Goal: Task Accomplishment & Management: Complete application form

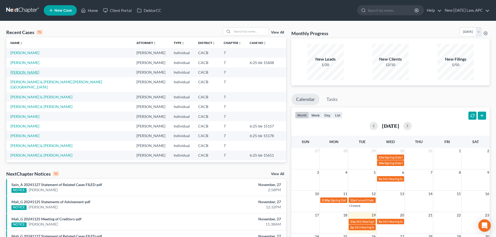
click at [27, 71] on link "[PERSON_NAME]" at bounding box center [24, 72] width 29 height 4
select select "4"
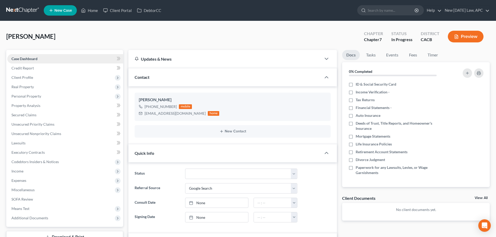
scroll to position [148, 0]
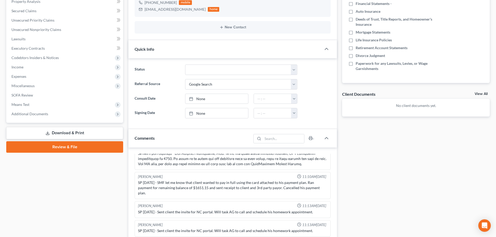
click at [87, 135] on link "Download & Print" at bounding box center [64, 133] width 117 height 12
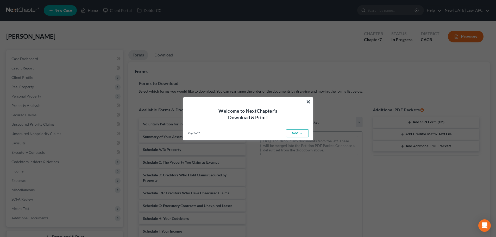
click at [302, 132] on link "Next →" at bounding box center [297, 133] width 23 height 8
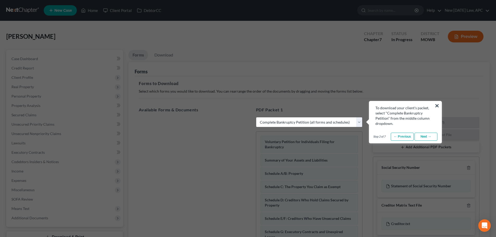
click at [425, 137] on link "Next →" at bounding box center [426, 137] width 23 height 8
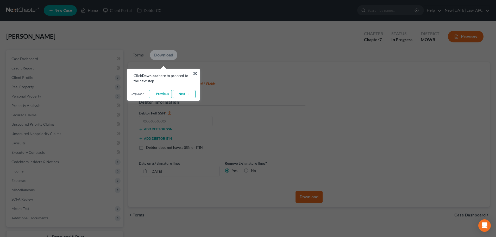
click at [183, 94] on link "Next →" at bounding box center [184, 94] width 23 height 8
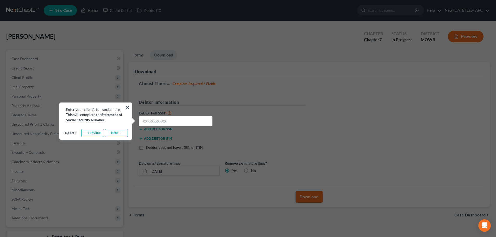
click at [111, 133] on link "Next →" at bounding box center [116, 133] width 23 height 8
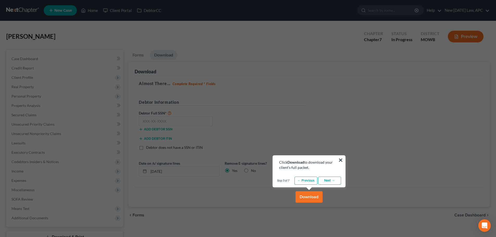
click at [334, 180] on link "Next →" at bounding box center [329, 181] width 23 height 8
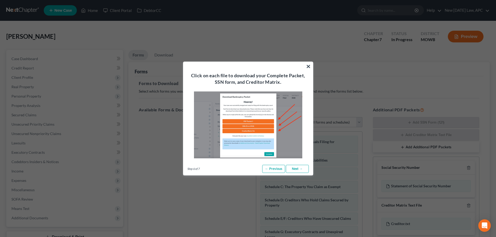
click at [301, 168] on link "Next →" at bounding box center [297, 169] width 23 height 8
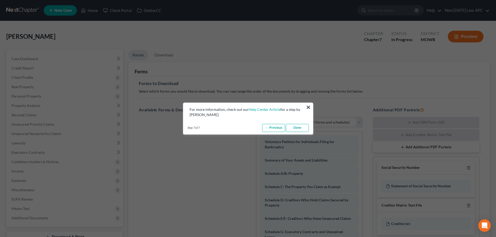
click at [295, 128] on link "Done" at bounding box center [297, 128] width 23 height 8
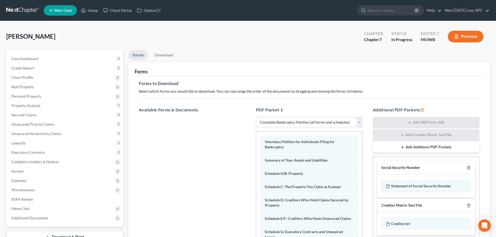
click at [307, 124] on select "Choose Default Petition PDF Packet Complete Bankruptcy Petition (all forms and …" at bounding box center [309, 122] width 107 height 10
select select "4"
click at [256, 117] on select "Choose Default Petition PDF Packet Complete Bankruptcy Petition (all forms and …" at bounding box center [309, 122] width 107 height 10
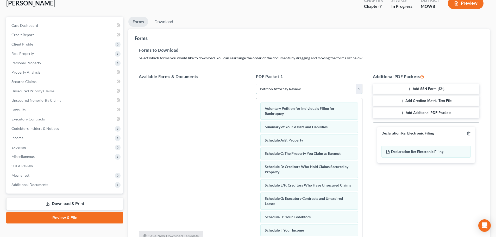
scroll to position [84, 0]
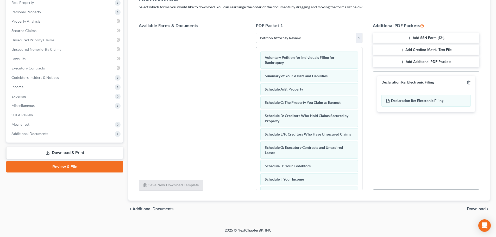
click at [471, 209] on span "Download" at bounding box center [476, 209] width 19 height 4
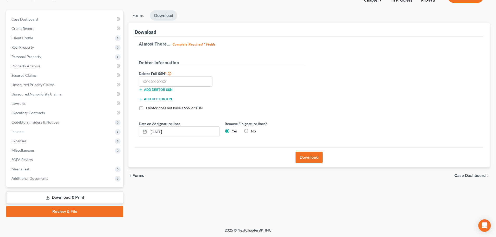
scroll to position [40, 0]
click at [165, 80] on input "text" at bounding box center [176, 82] width 74 height 10
type input "569-71-7405"
click at [308, 157] on button "Download" at bounding box center [309, 157] width 27 height 11
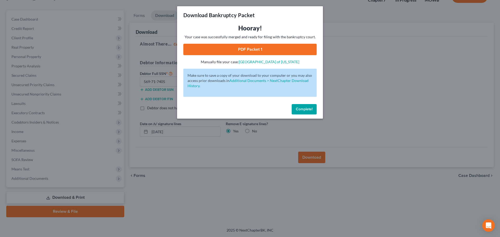
click at [237, 47] on link "PDF Packet 1" at bounding box center [249, 49] width 133 height 11
click at [295, 108] on button "Complete!" at bounding box center [304, 109] width 25 height 10
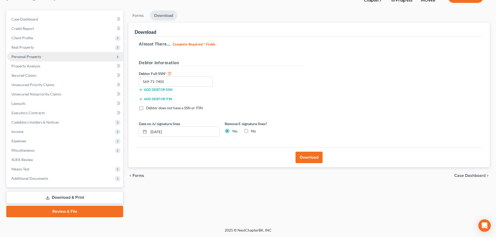
click at [33, 57] on span "Personal Property" at bounding box center [26, 56] width 30 height 4
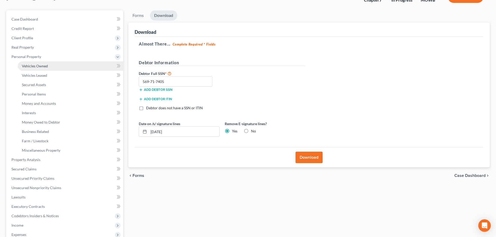
click at [39, 67] on span "Vehicles Owned" at bounding box center [35, 66] width 26 height 4
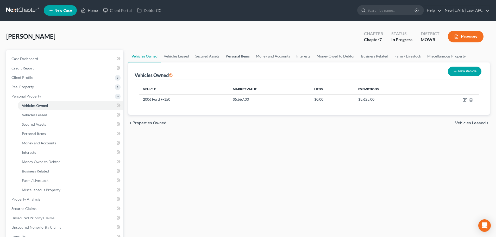
click at [236, 56] on link "Personal Items" at bounding box center [238, 56] width 30 height 13
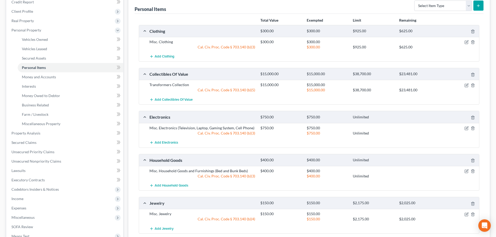
scroll to position [78, 0]
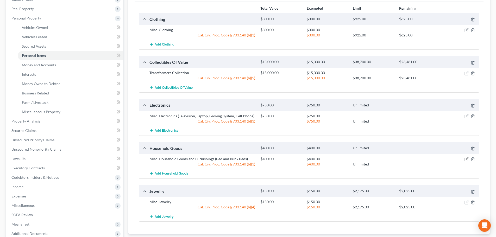
click at [466, 161] on icon "button" at bounding box center [467, 159] width 4 height 4
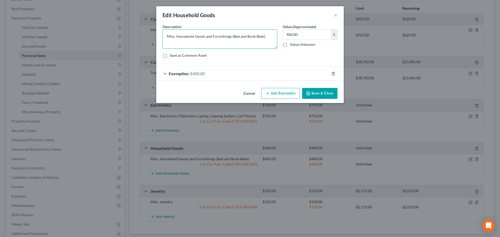
click at [247, 37] on textarea "Misc. Household Goods and Furnishings (Bed and Bunk Beds)" at bounding box center [220, 38] width 115 height 19
click at [232, 35] on textarea "Misc. Household Goods and Furnishings (Bed, Bunk Beds, etc.)" at bounding box center [220, 38] width 115 height 19
click at [233, 35] on textarea "Misc. Household Goods and Furnishings (Bed, Bunk Beds, etc.)" at bounding box center [220, 38] width 115 height 19
drag, startPoint x: 275, startPoint y: 36, endPoint x: 231, endPoint y: 39, distance: 43.8
click at [231, 39] on textarea "Misc. Household Goods and Furnishings bBed, Bunk Beds, etc.)" at bounding box center [220, 38] width 115 height 19
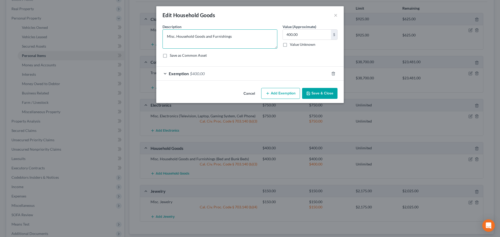
type textarea "Misc. Household Goods and Furnishings"
click at [333, 94] on button "Save & Close" at bounding box center [319, 93] width 35 height 11
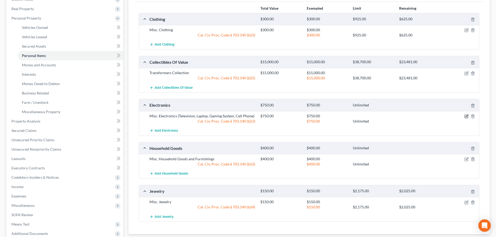
click at [466, 118] on icon "button" at bounding box center [467, 116] width 4 height 4
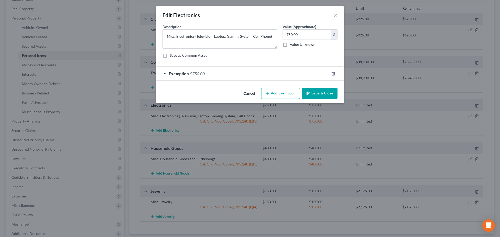
click at [254, 94] on button "Cancel" at bounding box center [249, 94] width 20 height 10
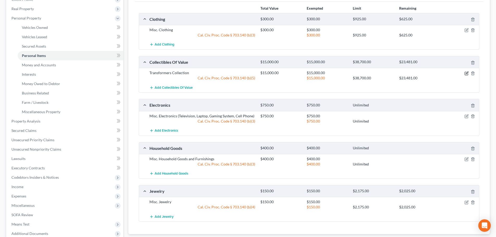
click at [467, 73] on icon "button" at bounding box center [467, 73] width 2 height 2
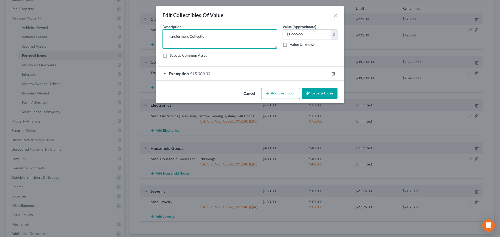
drag, startPoint x: 216, startPoint y: 35, endPoint x: 196, endPoint y: 35, distance: 20.1
click at [196, 35] on textarea "Transformers Collection" at bounding box center [220, 38] width 115 height 19
click at [200, 36] on textarea "Transformers Collection" at bounding box center [220, 38] width 115 height 19
drag, startPoint x: 206, startPoint y: 36, endPoint x: 202, endPoint y: 37, distance: 4.0
click at [202, 37] on textarea "Transformers Collection" at bounding box center [220, 38] width 115 height 19
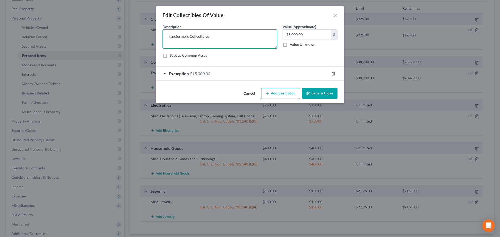
type textarea "Transformers Collectibles"
click at [318, 94] on button "Save & Close" at bounding box center [319, 93] width 35 height 11
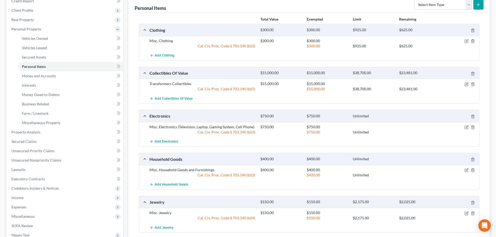
scroll to position [0, 0]
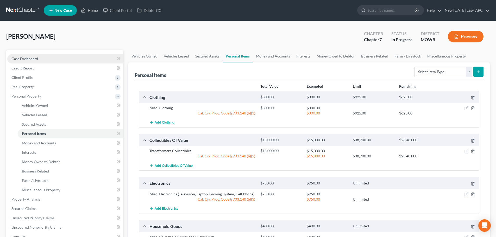
click at [54, 58] on link "Case Dashboard" at bounding box center [65, 58] width 116 height 9
select select "4"
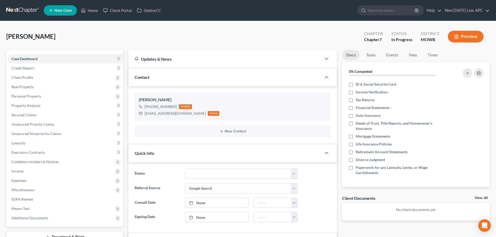
scroll to position [148, 0]
click at [26, 104] on span "Property Analysis" at bounding box center [25, 105] width 29 height 4
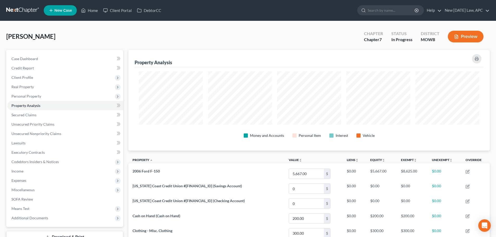
scroll to position [101, 362]
click at [34, 60] on span "Case Dashboard" at bounding box center [24, 59] width 27 height 4
select select "4"
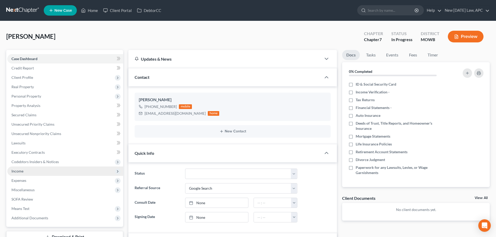
scroll to position [148, 0]
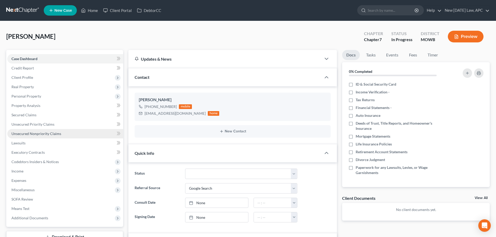
click at [28, 133] on span "Unsecured Nonpriority Claims" at bounding box center [36, 134] width 50 height 4
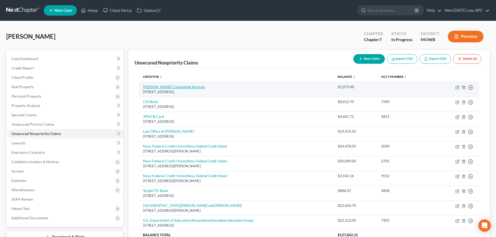
click at [187, 88] on link "Amy Alvarez Counseling Services" at bounding box center [174, 87] width 62 height 4
select select "9"
select select "0"
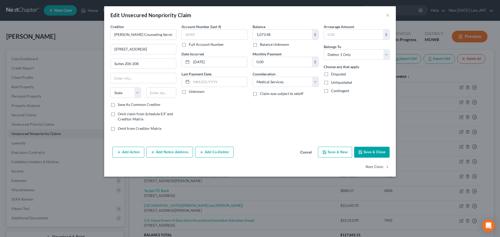
click at [302, 153] on button "Cancel" at bounding box center [306, 152] width 20 height 10
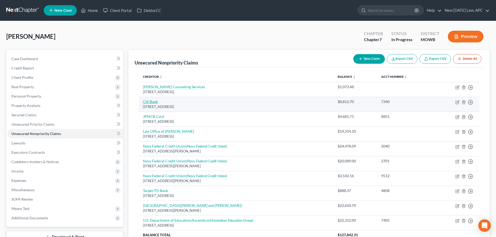
click at [151, 101] on link "Citi Bank" at bounding box center [150, 102] width 15 height 4
select select "43"
select select "2"
select select "0"
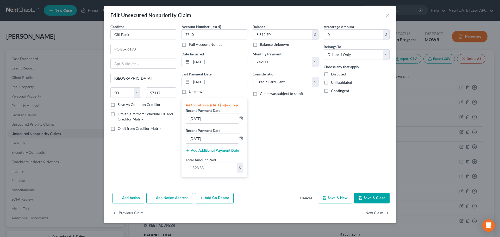
click at [306, 202] on button "Cancel" at bounding box center [306, 199] width 20 height 10
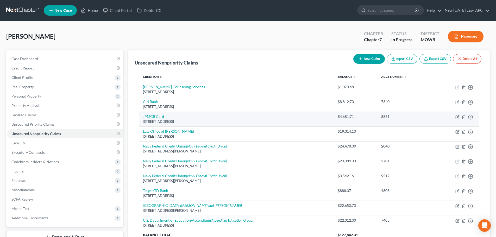
click at [156, 115] on link "JPMCB Card" at bounding box center [153, 116] width 21 height 4
select select "36"
select select "2"
select select "0"
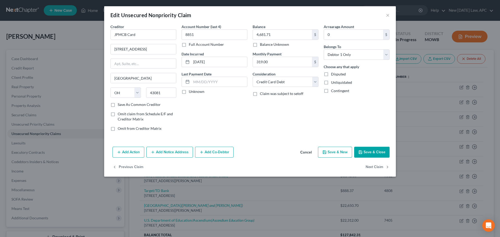
click at [305, 151] on button "Cancel" at bounding box center [306, 152] width 20 height 10
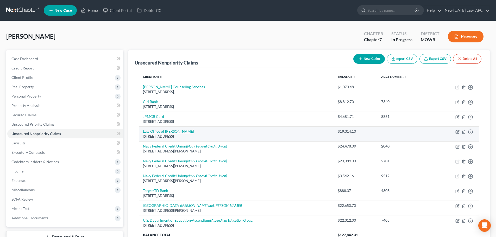
click at [165, 132] on link "Law Office of Shelly Jean John" at bounding box center [168, 131] width 51 height 4
select select "4"
select select "14"
select select "0"
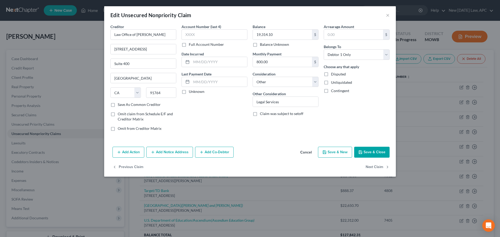
click at [305, 153] on button "Cancel" at bounding box center [306, 152] width 20 height 10
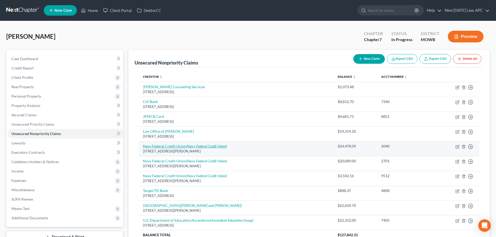
click at [167, 146] on link "Navy Federal Credit Union (Navy Federal Credit Union)" at bounding box center [185, 146] width 84 height 4
select select "48"
select select "10"
select select "0"
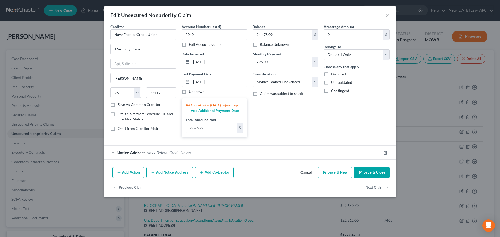
click at [305, 176] on button "Cancel" at bounding box center [306, 173] width 20 height 10
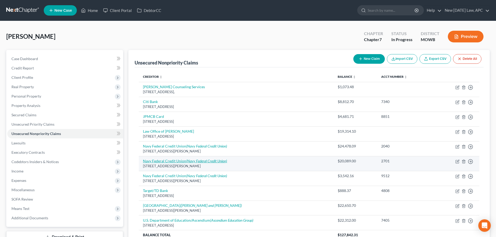
click at [166, 162] on link "Navy Federal Credit Union (Navy Federal Credit Union)" at bounding box center [185, 161] width 84 height 4
select select "48"
select select "2"
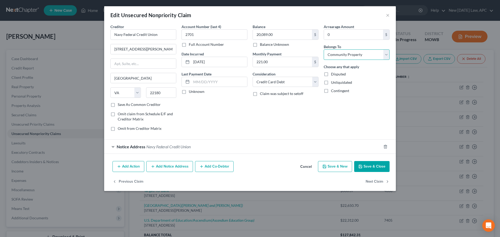
click at [330, 58] on select "Select Debtor 1 Only Debtor 2 Only Debtor 1 And Debtor 2 Only At Least One Of T…" at bounding box center [357, 54] width 66 height 10
select select "0"
click at [324, 49] on select "Select Debtor 1 Only Debtor 2 Only Debtor 1 And Debtor 2 Only At Least One Of T…" at bounding box center [357, 54] width 66 height 10
click at [372, 166] on button "Save & Close" at bounding box center [371, 166] width 35 height 11
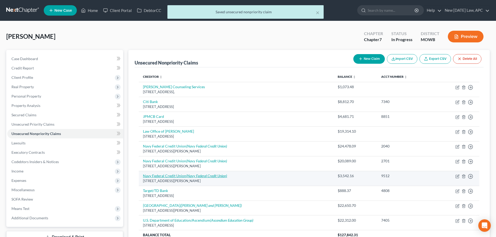
click at [172, 176] on link "Navy Federal Credit Union (Navy Federal Credit Union)" at bounding box center [185, 176] width 84 height 4
select select "48"
select select "2"
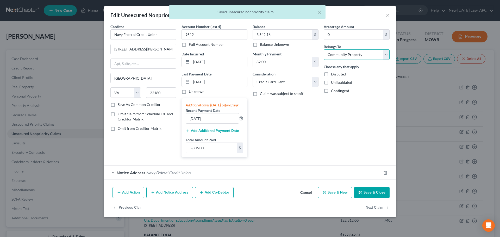
click at [356, 55] on select "Select Debtor 1 Only Debtor 2 Only Debtor 1 And Debtor 2 Only At Least One Of T…" at bounding box center [357, 54] width 66 height 10
select select "0"
click at [324, 49] on select "Select Debtor 1 Only Debtor 2 Only Debtor 1 And Debtor 2 Only At Least One Of T…" at bounding box center [357, 54] width 66 height 10
click at [368, 195] on button "Save & Close" at bounding box center [371, 192] width 35 height 11
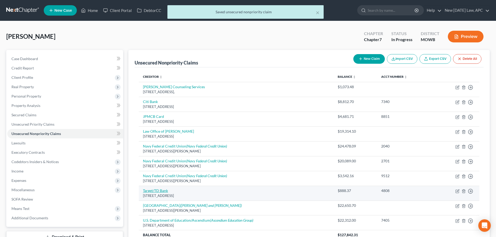
click at [164, 190] on link "Target/TD Bank" at bounding box center [155, 191] width 25 height 4
select select "24"
select select "2"
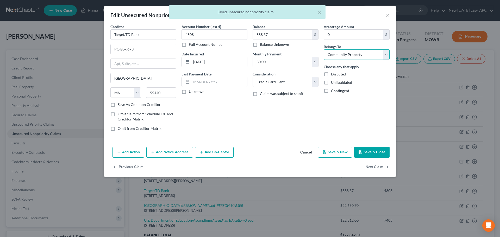
click at [355, 53] on select "Select Debtor 1 Only Debtor 2 Only Debtor 1 And Debtor 2 Only At Least One Of T…" at bounding box center [357, 54] width 66 height 10
select select "0"
click at [324, 49] on select "Select Debtor 1 Only Debtor 2 Only Debtor 1 And Debtor 2 Only At Least One Of T…" at bounding box center [357, 54] width 66 height 10
click at [370, 155] on button "Save & Close" at bounding box center [371, 152] width 35 height 11
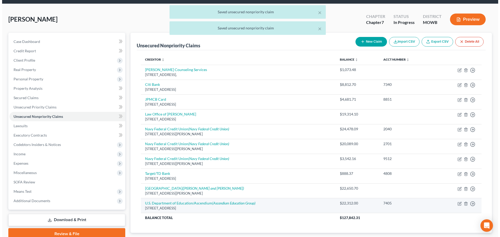
scroll to position [26, 0]
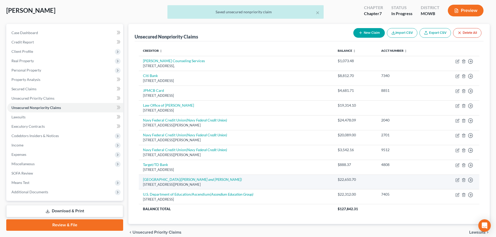
click at [202, 183] on div "5998 Alcala Park, San Diego, CA 92110-2492" at bounding box center [236, 184] width 186 height 5
click at [201, 180] on icon "(Zeutzius and LaBran)" at bounding box center [211, 179] width 62 height 4
select select "4"
select select "17"
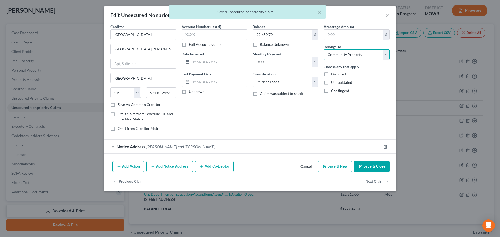
click at [352, 55] on select "Select Debtor 1 Only Debtor 2 Only Debtor 1 And Debtor 2 Only At Least One Of T…" at bounding box center [357, 54] width 66 height 10
select select "0"
click at [324, 49] on select "Select Debtor 1 Only Debtor 2 Only Debtor 1 And Debtor 2 Only At Least One Of T…" at bounding box center [357, 54] width 66 height 10
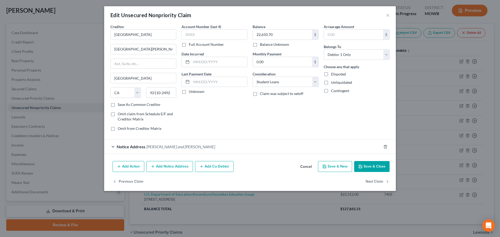
click at [376, 168] on button "Save & Close" at bounding box center [371, 166] width 35 height 11
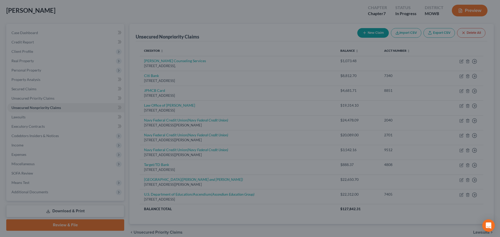
type input "0"
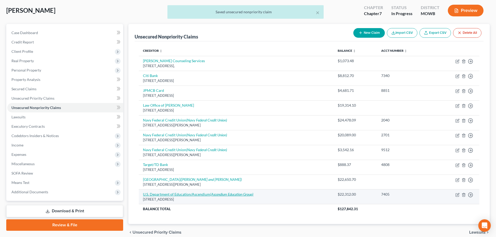
click at [192, 193] on link "U.S. Department of Education/Ascendium (Ascendium Education Group)" at bounding box center [198, 194] width 110 height 4
select select "38"
select select "17"
select select "0"
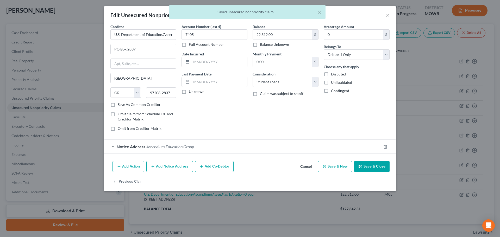
click at [362, 168] on icon "button" at bounding box center [360, 167] width 4 height 4
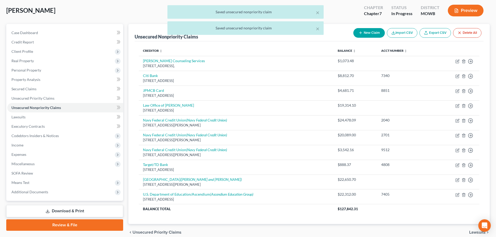
click at [461, 13] on div "× Saved unsecured nonpriority claim × Saved unsecured nonpriority claim" at bounding box center [245, 21] width 496 height 32
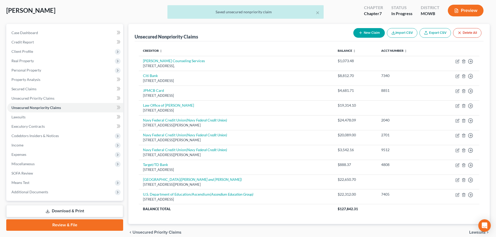
click at [463, 9] on div "× Saved unsecured nonpriority claim" at bounding box center [245, 13] width 496 height 16
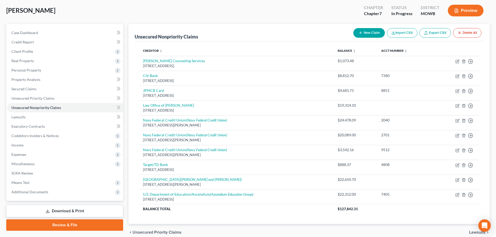
click at [468, 10] on button "Preview" at bounding box center [466, 11] width 36 height 12
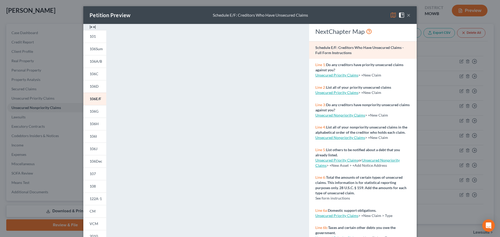
click at [411, 11] on div "Petition Preview Schedule E/F: Creditors Who Have Unsecured Claims ×" at bounding box center [249, 15] width 333 height 18
click at [409, 15] on div "Petition Preview Schedule E/F: Creditors Who Have Unsecured Claims ×" at bounding box center [249, 15] width 333 height 18
click at [408, 15] on button "×" at bounding box center [409, 15] width 4 height 6
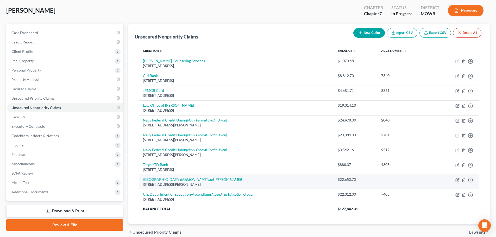
click at [177, 177] on link "University of San Diego (Zeutzius and LaBran)" at bounding box center [192, 179] width 99 height 4
select select "4"
select select "17"
select select "0"
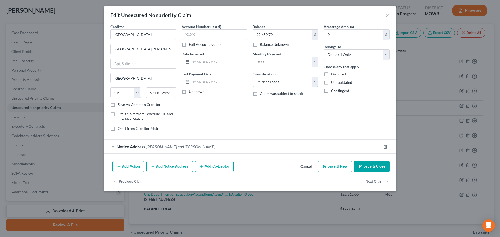
click at [283, 83] on select "Select Cable / Satellite Services Collection Agency Credit Card Debt Debt Couns…" at bounding box center [286, 82] width 66 height 10
select select "8"
click at [253, 77] on select "Select Cable / Satellite Services Collection Agency Credit Card Debt Debt Couns…" at bounding box center [286, 82] width 66 height 10
click at [367, 169] on button "Save & Close" at bounding box center [371, 166] width 35 height 11
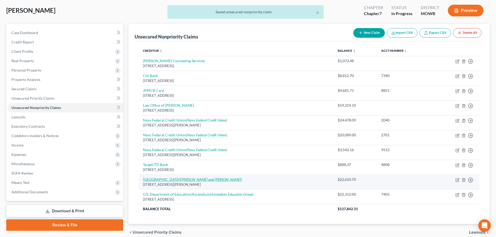
click at [204, 180] on icon "(Zeutzius and LaBran)" at bounding box center [211, 179] width 62 height 4
select select "4"
select select "8"
select select "0"
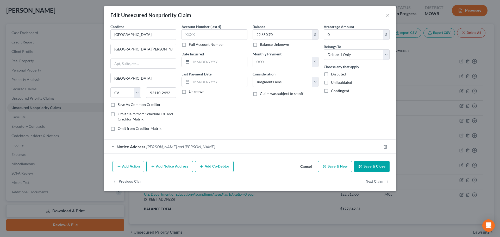
click at [197, 150] on div "Notice Address Zeutzius and LaBran" at bounding box center [242, 147] width 277 height 14
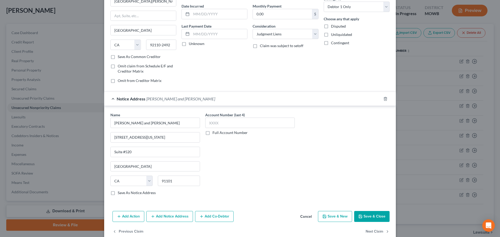
scroll to position [52, 0]
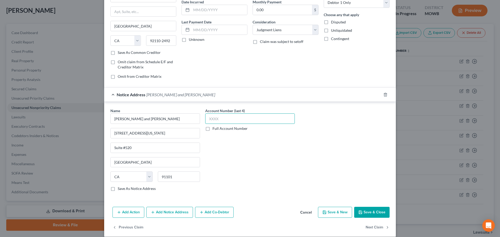
click at [229, 118] on input "text" at bounding box center [250, 119] width 90 height 10
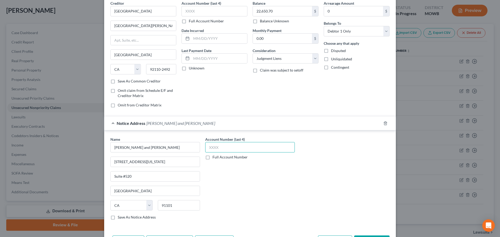
scroll to position [0, 0]
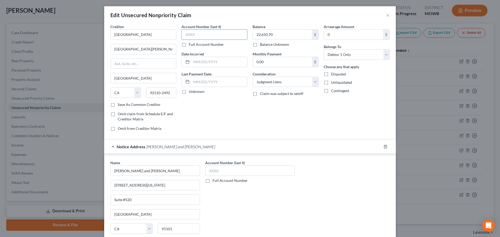
click at [194, 33] on input "text" at bounding box center [215, 34] width 66 height 10
type input "IC"
click at [189, 45] on label "Full Account Number" at bounding box center [206, 44] width 35 height 5
click at [189, 44] on label "Full Account Number" at bounding box center [206, 44] width 35 height 5
click at [191, 44] on input "Full Account Number" at bounding box center [192, 43] width 3 height 3
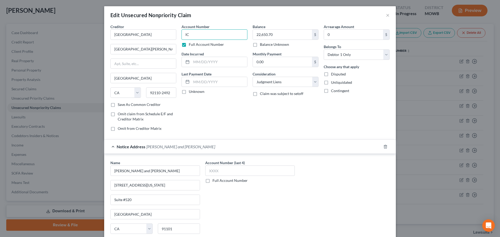
click at [211, 31] on input "IC" at bounding box center [215, 34] width 66 height 10
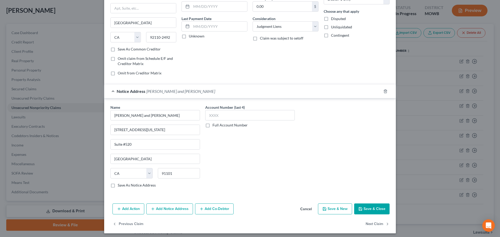
scroll to position [58, 0]
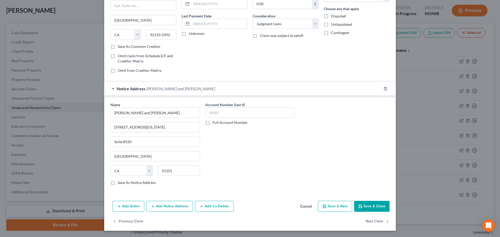
type input "IC767425"
click at [376, 206] on button "Save & Close" at bounding box center [371, 206] width 35 height 11
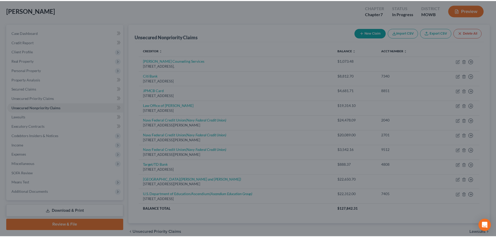
scroll to position [0, 0]
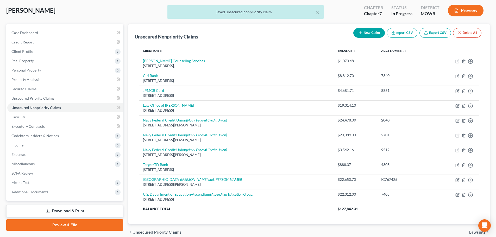
click at [462, 15] on div "× Saved unsecured nonpriority claim" at bounding box center [245, 13] width 496 height 16
click at [467, 6] on div "× Saved unsecured nonpriority claim" at bounding box center [245, 13] width 496 height 16
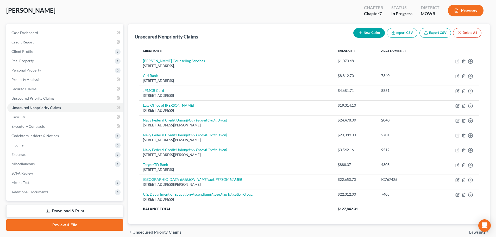
click at [468, 13] on button "Preview" at bounding box center [466, 11] width 36 height 12
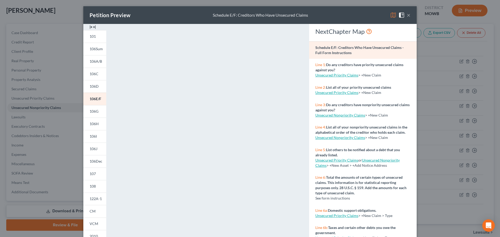
click at [408, 15] on button "×" at bounding box center [409, 15] width 4 height 6
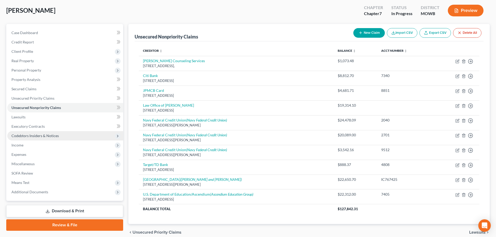
click at [29, 134] on span "Codebtors Insiders & Notices" at bounding box center [34, 136] width 47 height 4
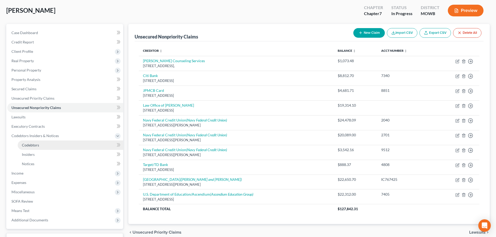
click at [40, 145] on link "Codebtors" at bounding box center [71, 145] width 106 height 9
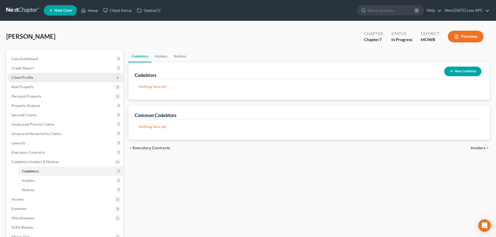
click at [33, 77] on span "Client Profile" at bounding box center [65, 77] width 116 height 9
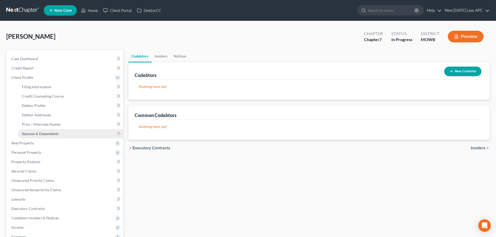
click at [40, 136] on link "Spouses & Dependents" at bounding box center [71, 133] width 106 height 9
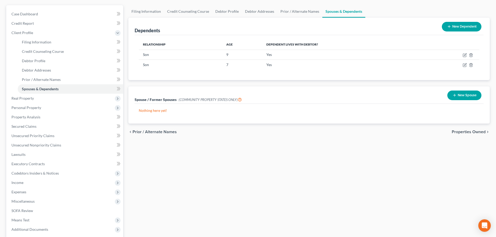
scroll to position [52, 0]
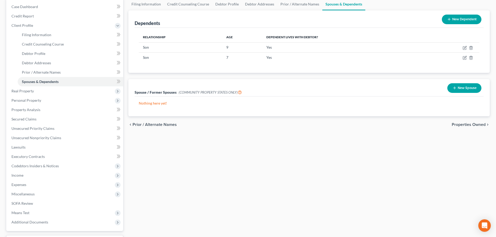
click at [468, 91] on button "New Spouse" at bounding box center [465, 88] width 34 height 10
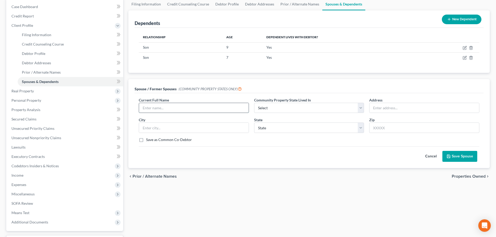
click at [231, 105] on input "text" at bounding box center [194, 108] width 110 height 10
click at [231, 105] on input "Rachel" at bounding box center [194, 108] width 110 height 10
type input "Rachel LeFevre"
click at [283, 106] on select "Select AZ CA GU ID LA NV NM PR TX WA WI" at bounding box center [309, 108] width 110 height 10
select select "1"
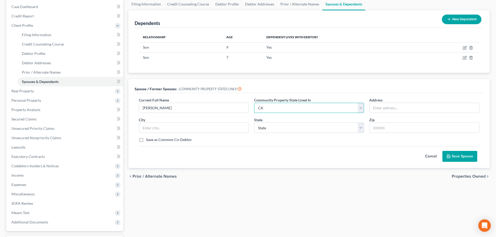
click at [254, 103] on select "Select AZ CA GU ID LA NV NM PR TX WA WI" at bounding box center [309, 108] width 110 height 10
click at [397, 108] on input "text" at bounding box center [425, 108] width 110 height 10
type input "605 Cox Rd."
type input "San Marcos"
select select "4"
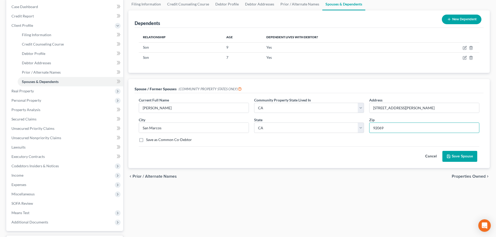
type input "92069"
click at [462, 155] on button "Save Spouse" at bounding box center [460, 156] width 35 height 11
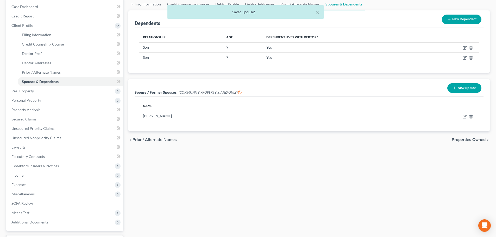
click at [460, 89] on button "New Spouse" at bounding box center [465, 88] width 34 height 10
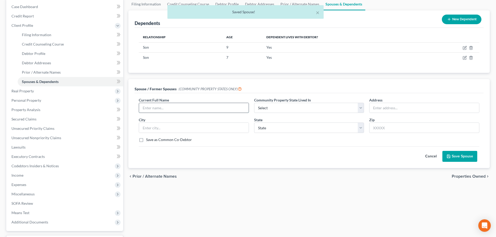
click at [182, 110] on input "text" at bounding box center [194, 108] width 110 height 10
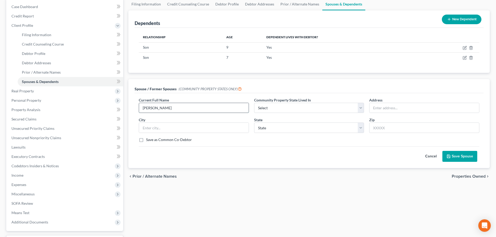
click at [182, 110] on input "Svetlana" at bounding box center [194, 108] width 110 height 10
type input "Svetlana Troutman"
click at [312, 108] on select "Select AZ CA GU ID LA NV NM PR TX WA WI" at bounding box center [309, 108] width 110 height 10
select select "1"
click at [254, 103] on select "Select AZ CA GU ID LA NV NM PR TX WA WI" at bounding box center [309, 108] width 110 height 10
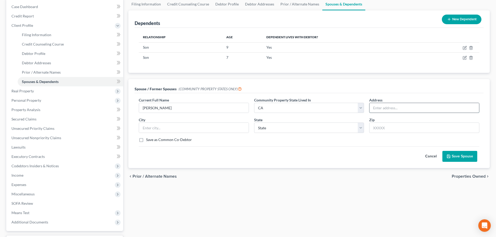
click at [407, 108] on input "text" at bounding box center [425, 108] width 110 height 10
type input "Unknown"
click at [474, 158] on button "Save Spouse" at bounding box center [460, 156] width 35 height 11
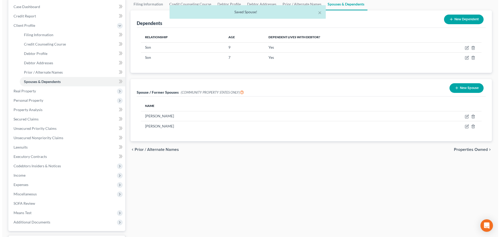
scroll to position [0, 0]
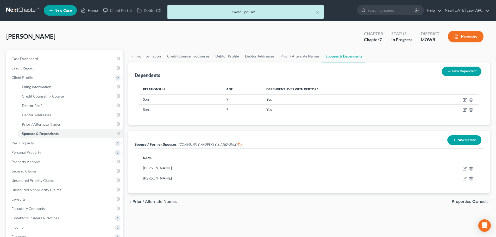
click at [463, 36] on button "Preview" at bounding box center [466, 37] width 36 height 12
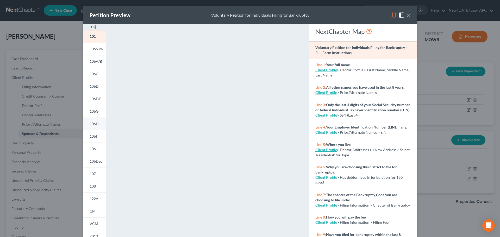
click at [90, 123] on span "106H" at bounding box center [94, 124] width 9 height 4
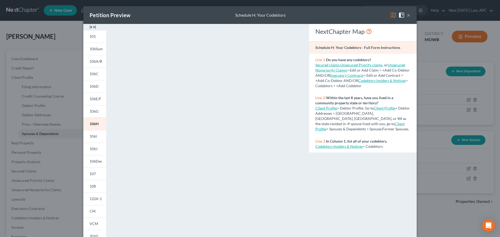
click at [407, 15] on button "×" at bounding box center [409, 15] width 4 height 6
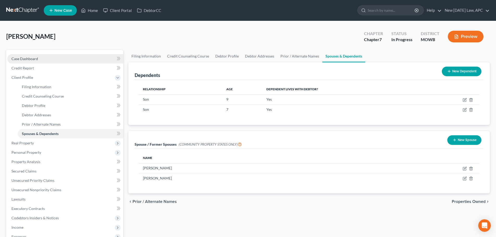
click at [25, 57] on span "Case Dashboard" at bounding box center [24, 59] width 27 height 4
select select "4"
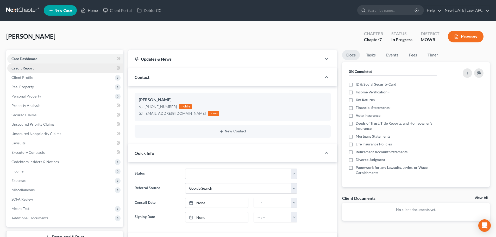
scroll to position [148, 0]
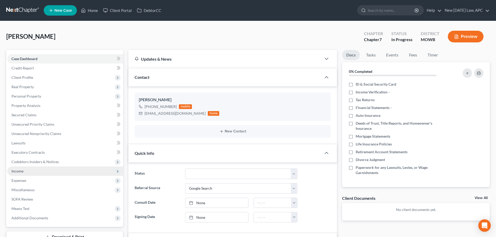
click at [38, 172] on span "Income" at bounding box center [65, 171] width 116 height 9
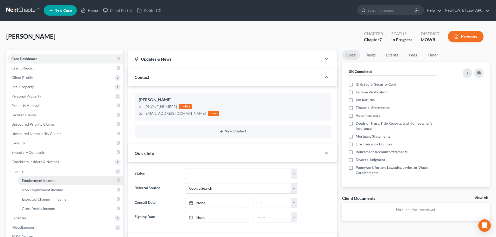
click at [44, 181] on span "Employment Income" at bounding box center [38, 180] width 33 height 4
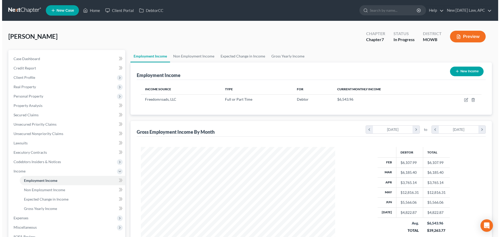
scroll to position [97, 205]
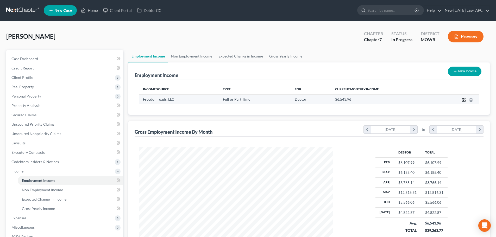
click at [463, 98] on icon "button" at bounding box center [464, 100] width 4 height 4
select select "0"
select select "14"
select select "2"
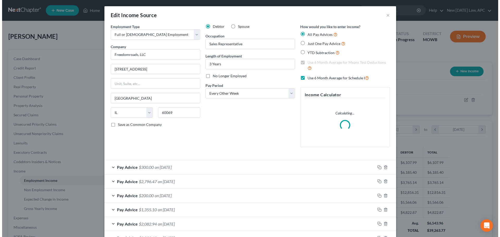
scroll to position [98, 207]
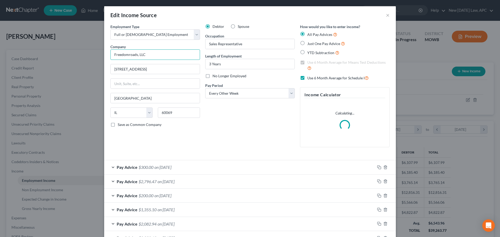
click at [112, 53] on input "Freedomroads, LLC" at bounding box center [155, 54] width 90 height 10
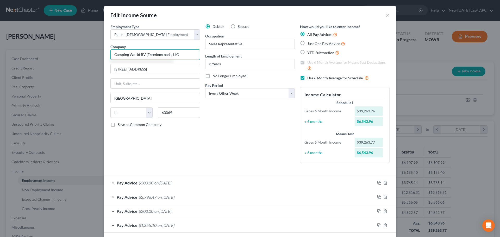
click at [183, 55] on input "Camping World RV (Freedomroads, LLC" at bounding box center [155, 54] width 90 height 10
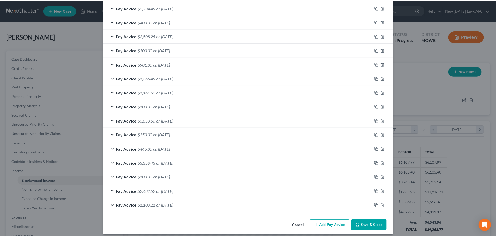
scroll to position [321, 0]
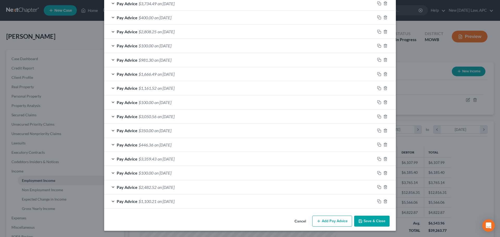
type input "Camping World RV (Freedomroads, LLC)"
click at [369, 219] on button "Save & Close" at bounding box center [371, 221] width 35 height 11
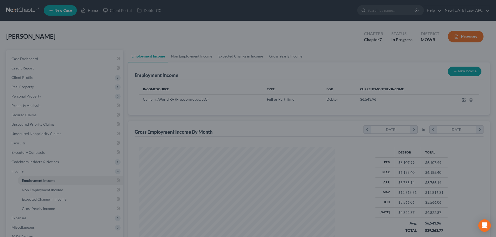
scroll to position [97, 205]
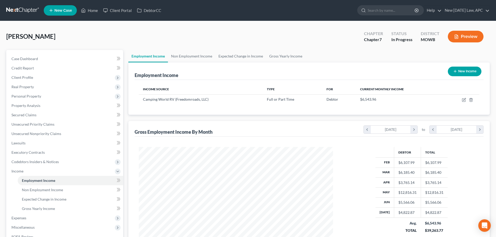
click at [466, 33] on button "Preview" at bounding box center [466, 37] width 36 height 12
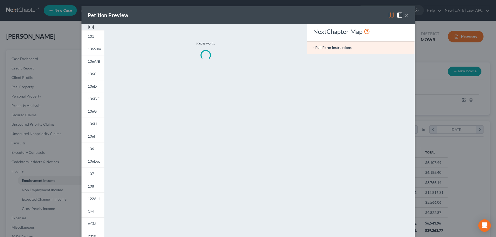
scroll to position [98, 207]
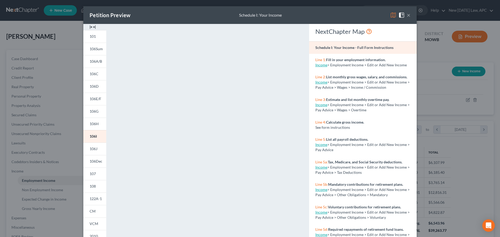
click at [407, 16] on button "×" at bounding box center [409, 15] width 4 height 6
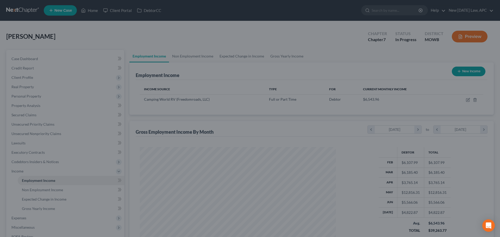
scroll to position [260406, 260298]
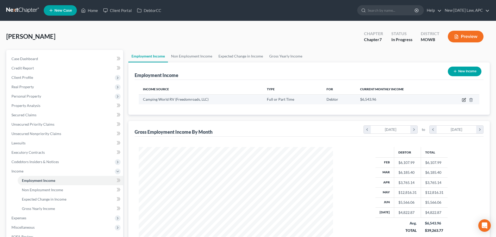
click at [463, 99] on icon "button" at bounding box center [463, 100] width 3 height 3
select select "0"
select select "14"
select select "2"
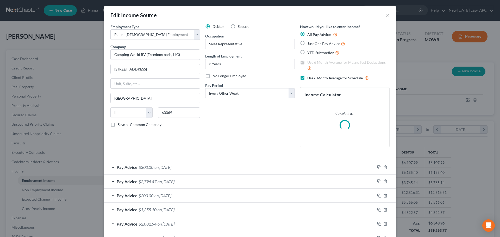
scroll to position [98, 207]
click at [224, 63] on input "3 Years" at bounding box center [250, 64] width 89 height 10
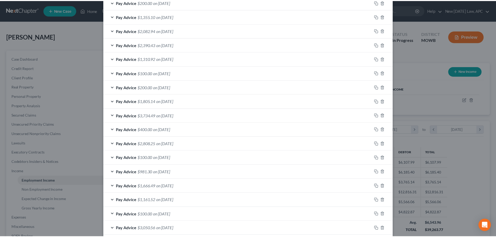
scroll to position [306, 0]
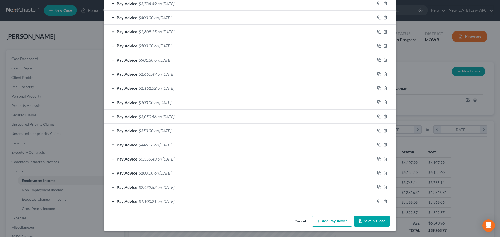
type input "3 Years 4 Months"
click at [381, 222] on button "Save & Close" at bounding box center [371, 221] width 35 height 11
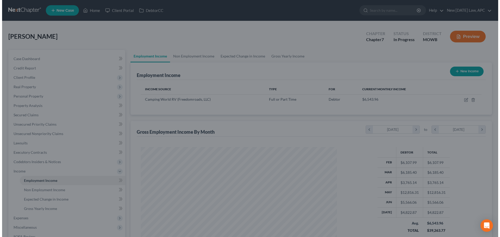
scroll to position [260406, 260298]
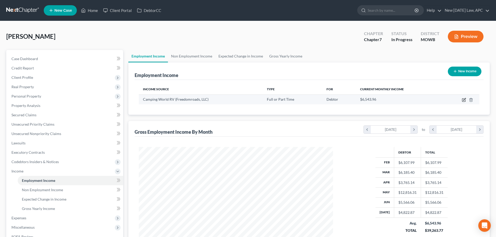
click at [463, 100] on icon "button" at bounding box center [463, 100] width 3 height 3
select select "0"
select select "14"
select select "2"
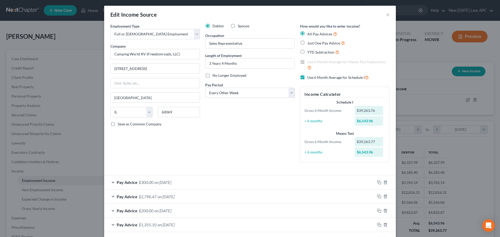
scroll to position [0, 0]
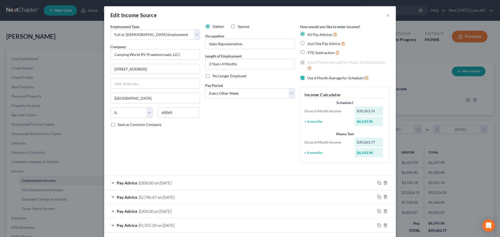
click at [307, 77] on label "Use 6 Month Average for Schedule I" at bounding box center [337, 78] width 61 height 6
click at [309, 77] on input "Use 6 Month Average for Schedule I" at bounding box center [310, 76] width 3 height 3
click at [307, 78] on label "Use 6 Month Average for Schedule I" at bounding box center [337, 78] width 61 height 6
click at [309, 78] on input "Use 6 Month Average for Schedule I" at bounding box center [310, 76] width 3 height 3
checkbox input "true"
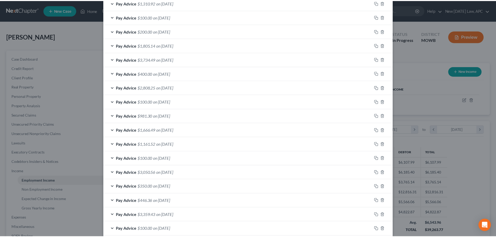
scroll to position [322, 0]
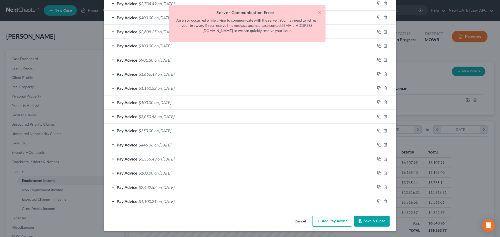
click at [297, 220] on button "Cancel" at bounding box center [300, 221] width 20 height 10
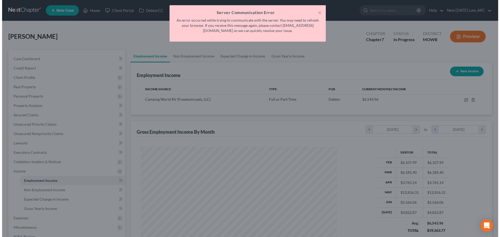
scroll to position [260406, 260298]
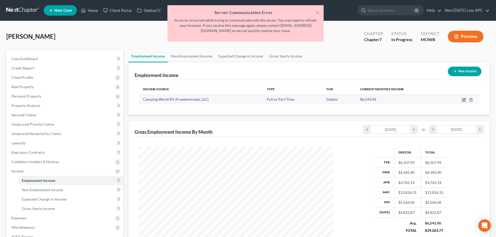
click at [463, 99] on icon "button" at bounding box center [464, 100] width 4 height 4
select select "0"
select select "14"
select select "2"
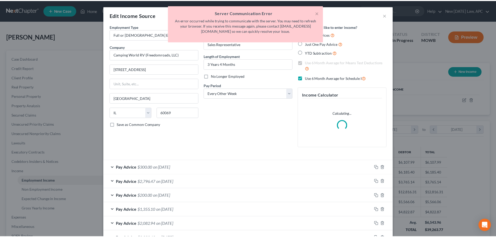
scroll to position [98, 207]
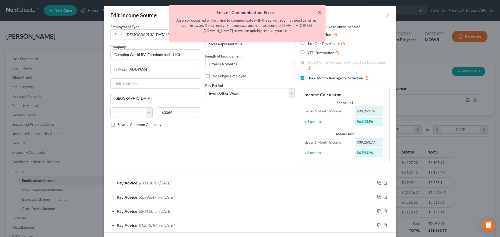
click at [319, 9] on button "×" at bounding box center [320, 12] width 4 height 6
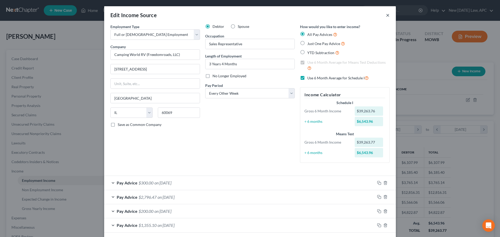
click at [386, 14] on button "×" at bounding box center [388, 15] width 4 height 6
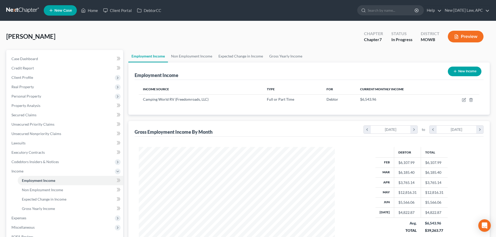
scroll to position [260406, 260298]
click at [21, 95] on span "Personal Property" at bounding box center [26, 96] width 30 height 4
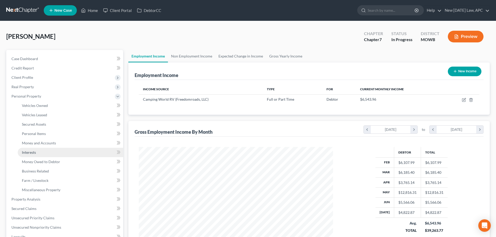
click at [38, 152] on link "Interests" at bounding box center [71, 152] width 106 height 9
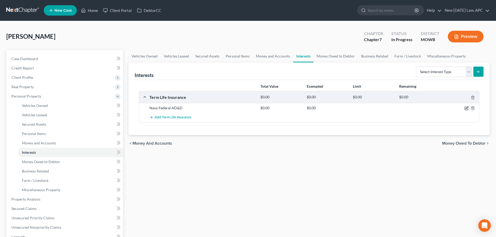
click at [465, 109] on icon "button" at bounding box center [467, 108] width 4 height 4
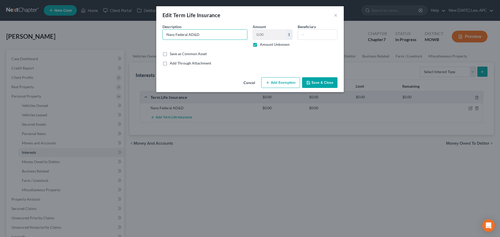
drag, startPoint x: 214, startPoint y: 33, endPoint x: 107, endPoint y: 23, distance: 106.8
click at [107, 23] on div "Edit Term Life Insurance × An exemption set must first be selected from the Fil…" at bounding box center [250, 118] width 500 height 237
type input "Group Term Life"
click at [260, 47] on label "Amount Unknown" at bounding box center [275, 44] width 30 height 5
click at [262, 45] on input "Amount Unknown" at bounding box center [263, 43] width 3 height 3
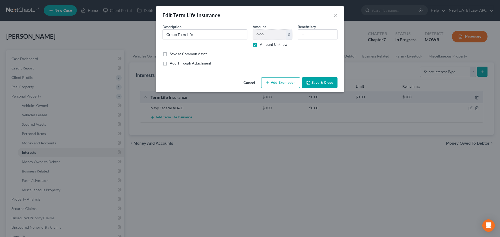
checkbox input "false"
click at [270, 33] on input "0.00" at bounding box center [269, 35] width 33 height 10
click at [323, 80] on button "Save & Close" at bounding box center [319, 82] width 35 height 11
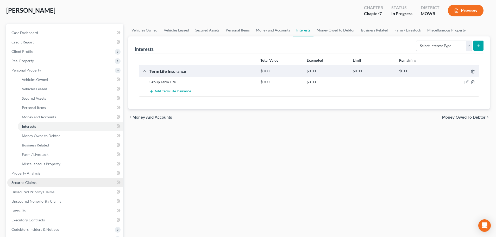
scroll to position [52, 0]
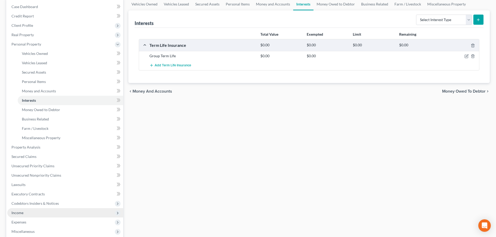
click at [26, 213] on span "Income" at bounding box center [65, 212] width 116 height 9
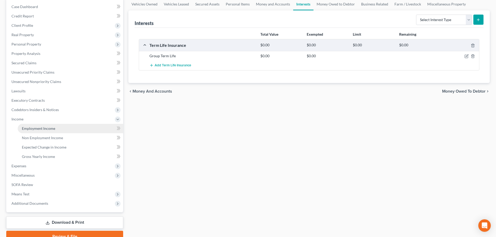
click at [31, 127] on span "Employment Income" at bounding box center [38, 128] width 33 height 4
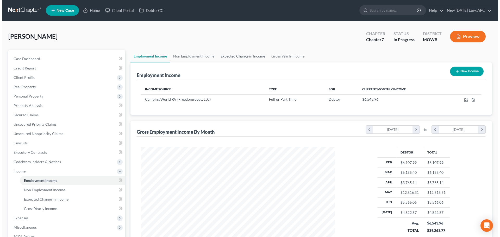
scroll to position [97, 205]
click at [458, 71] on button "New Income" at bounding box center [465, 72] width 34 height 10
select select "0"
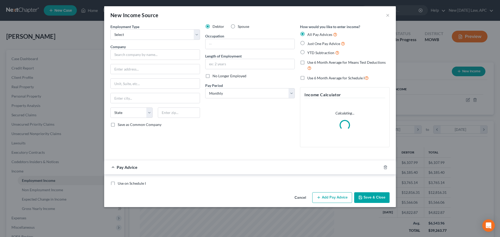
scroll to position [98, 207]
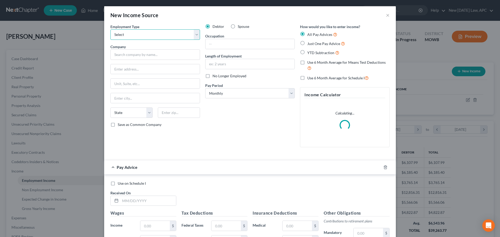
click at [185, 31] on select "Select Full or Part Time Employment Self Employment" at bounding box center [155, 34] width 90 height 10
click at [185, 34] on select "Select Full or Part Time Employment Self Employment" at bounding box center [155, 34] width 90 height 10
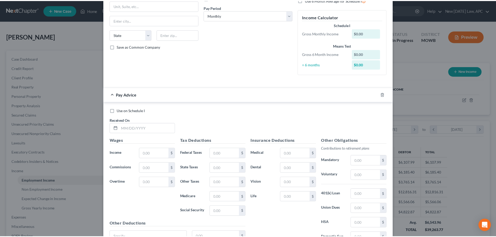
scroll to position [128, 0]
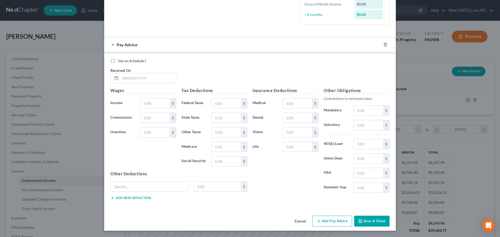
click at [294, 223] on button "Cancel" at bounding box center [300, 221] width 20 height 10
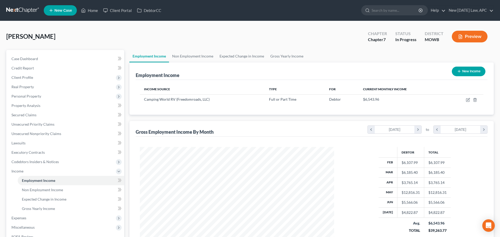
scroll to position [260406, 260298]
click at [462, 101] on icon "button" at bounding box center [463, 100] width 3 height 3
select select "0"
select select "14"
select select "2"
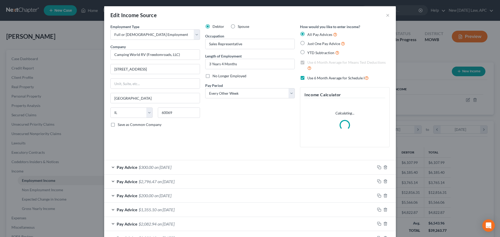
scroll to position [98, 207]
click at [181, 168] on div "Pay Advice $300.00 on 08/18/2025" at bounding box center [239, 167] width 271 height 14
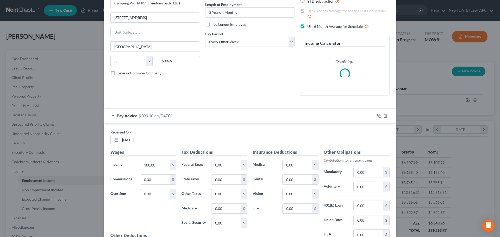
scroll to position [52, 0]
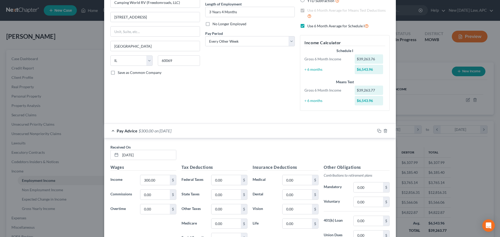
click at [183, 131] on div "Pay Advice $300.00 on 08/18/2025" at bounding box center [239, 131] width 271 height 14
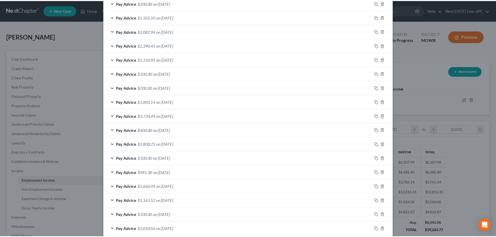
scroll to position [321, 0]
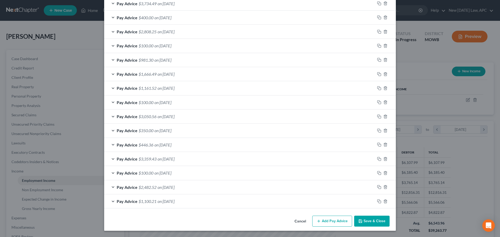
click at [355, 218] on button "Save & Close" at bounding box center [371, 221] width 35 height 11
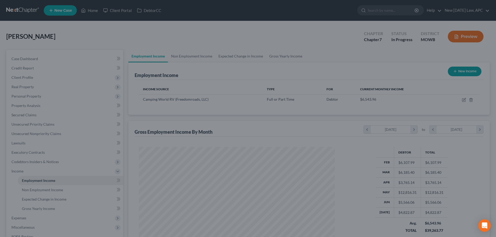
scroll to position [260406, 260298]
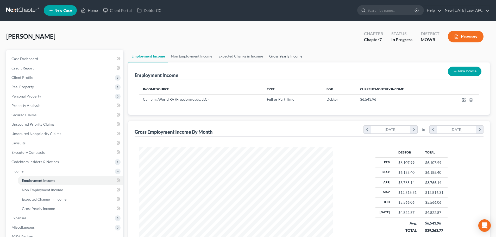
click at [274, 58] on link "Gross Yearly Income" at bounding box center [285, 56] width 39 height 13
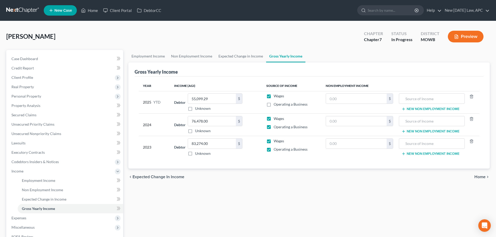
click at [274, 130] on label "Operating a Business" at bounding box center [291, 127] width 34 height 5
click at [276, 128] on input "Operating a Business" at bounding box center [277, 126] width 3 height 3
checkbox input "false"
click at [274, 150] on label "Operating a Business" at bounding box center [291, 149] width 34 height 5
click at [276, 150] on input "Operating a Business" at bounding box center [277, 148] width 3 height 3
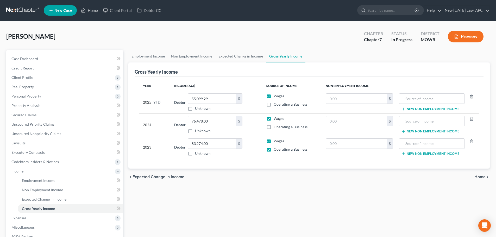
checkbox input "false"
click at [56, 61] on link "Case Dashboard" at bounding box center [65, 58] width 116 height 9
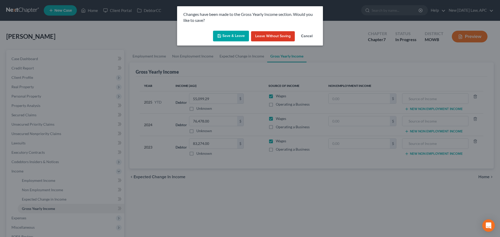
click at [234, 33] on button "Save & Leave" at bounding box center [231, 36] width 36 height 11
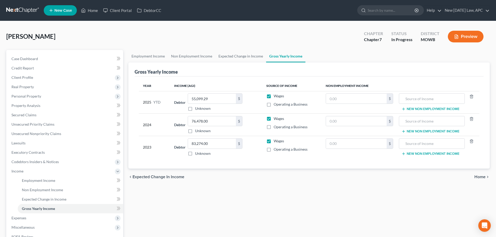
select select "4"
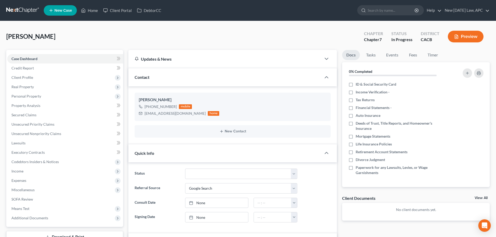
scroll to position [148, 0]
click at [26, 188] on span "Miscellaneous" at bounding box center [22, 190] width 23 height 4
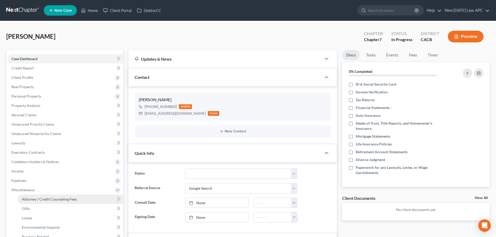
click at [30, 197] on span "Attorney / Credit Counseling Fees" at bounding box center [49, 199] width 55 height 4
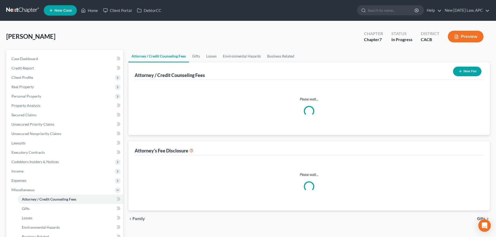
select select "1"
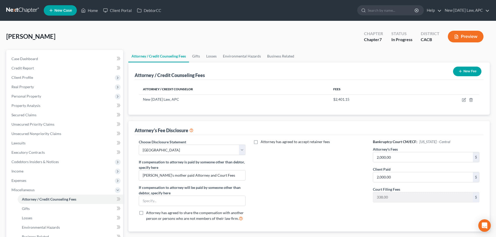
scroll to position [26, 0]
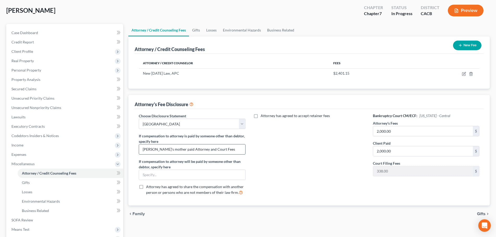
click at [170, 147] on input "Debtor's mother paid Attorney and Court Fees" at bounding box center [192, 150] width 106 height 10
click at [464, 73] on icon "button" at bounding box center [464, 74] width 4 height 4
select select "4"
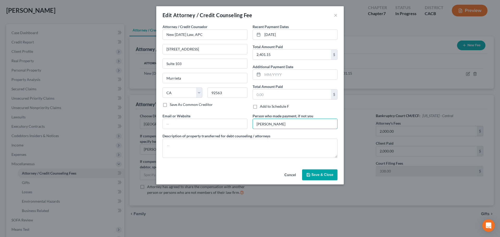
drag, startPoint x: 294, startPoint y: 124, endPoint x: 251, endPoint y: 124, distance: 43.0
click at [251, 124] on div "Person who made payment, if not you Vicki Troutman" at bounding box center [295, 121] width 90 height 16
click at [207, 128] on input "text" at bounding box center [205, 124] width 84 height 10
type input "hello@newtomorrowlaw.com"
click at [324, 176] on span "Save & Close" at bounding box center [323, 175] width 22 height 4
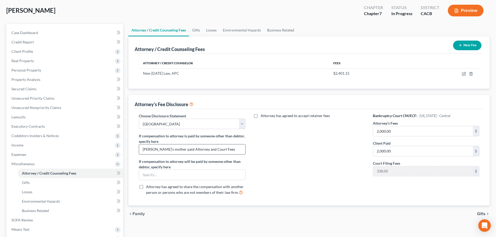
click at [171, 148] on input "Debtor's mother paid Attorney and Court Fees" at bounding box center [192, 150] width 106 height 10
click at [170, 147] on input "Debtor's mother paid Attorney and Court Fees" at bounding box center [192, 150] width 106 height 10
click at [170, 151] on input "Debtor's mother paid Attorney and Court Fees" at bounding box center [192, 150] width 106 height 10
click at [190, 150] on input "Debtor's mother paid Attorney and Court Fees" at bounding box center [192, 150] width 106 height 10
click at [226, 150] on input "Debtor's mother paid Attorney and Court Fees" at bounding box center [192, 150] width 106 height 10
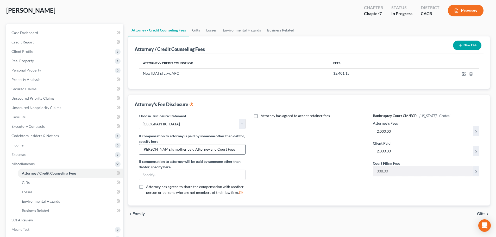
drag, startPoint x: 225, startPoint y: 149, endPoint x: 177, endPoint y: 146, distance: 48.6
click at [177, 146] on input "Debtor's mother paid Attorney and Court Fees" at bounding box center [192, 150] width 106 height 10
click at [186, 146] on input "Debtor's mother paid Attorney and Court Fees" at bounding box center [192, 150] width 106 height 10
click at [168, 150] on input "Debtor's mother paid Attorney and Court Fees" at bounding box center [192, 150] width 106 height 10
paste input "Vicki Troutman"
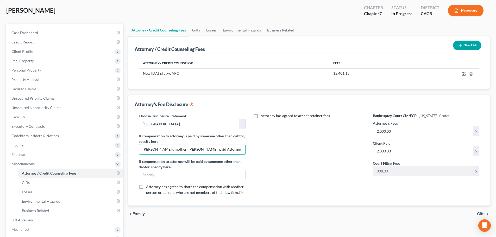
scroll to position [0, 2]
drag, startPoint x: 205, startPoint y: 148, endPoint x: 256, endPoint y: 150, distance: 51.4
click at [256, 150] on div "Choose Disclosure Statement Select Southern District Central District OLD If co…" at bounding box center [309, 156] width 351 height 86
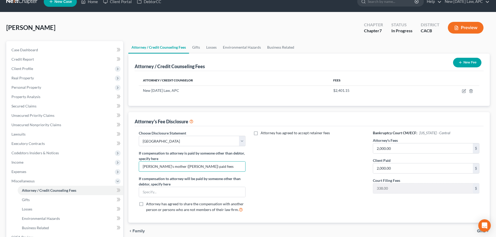
scroll to position [0, 0]
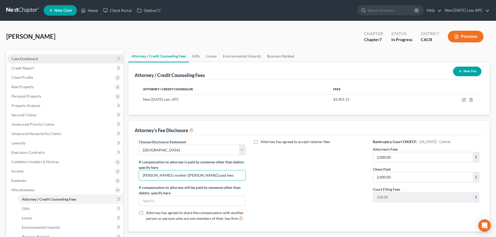
type input "Debtor's mother (Vicki Troutman) paid fees"
click at [68, 54] on link "Case Dashboard" at bounding box center [65, 58] width 116 height 9
select select "4"
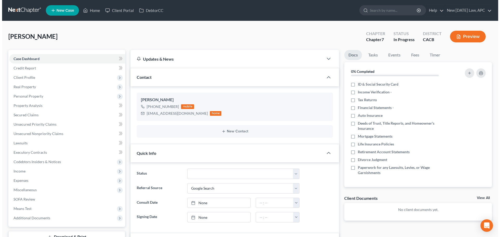
scroll to position [148, 0]
click at [460, 40] on button "Preview" at bounding box center [466, 37] width 36 height 12
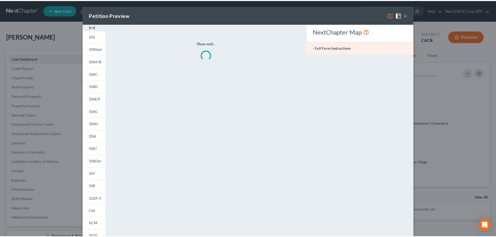
scroll to position [138, 0]
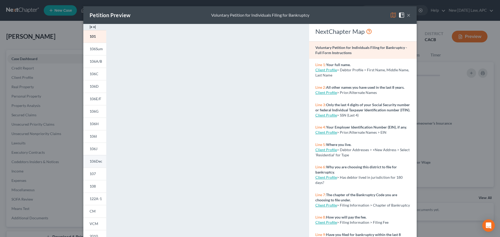
drag, startPoint x: 95, startPoint y: 172, endPoint x: 99, endPoint y: 161, distance: 11.5
click at [95, 172] on link "107" at bounding box center [94, 174] width 23 height 13
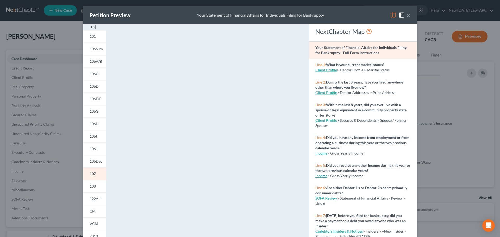
click at [404, 15] on span at bounding box center [403, 15] width 8 height 4
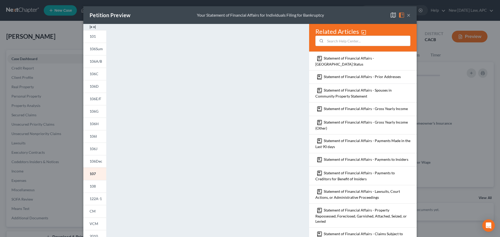
click at [407, 14] on button "×" at bounding box center [409, 15] width 4 height 6
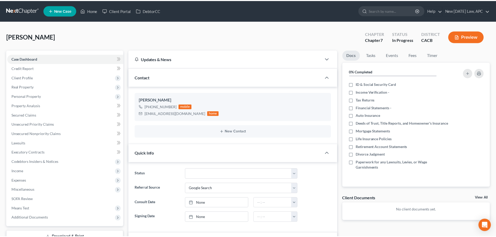
scroll to position [148, 0]
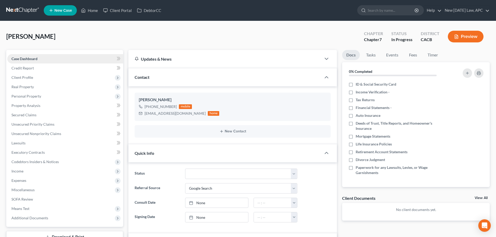
click at [47, 60] on link "Case Dashboard" at bounding box center [65, 58] width 116 height 9
click at [20, 10] on link at bounding box center [22, 10] width 33 height 9
